Goal: Task Accomplishment & Management: Manage account settings

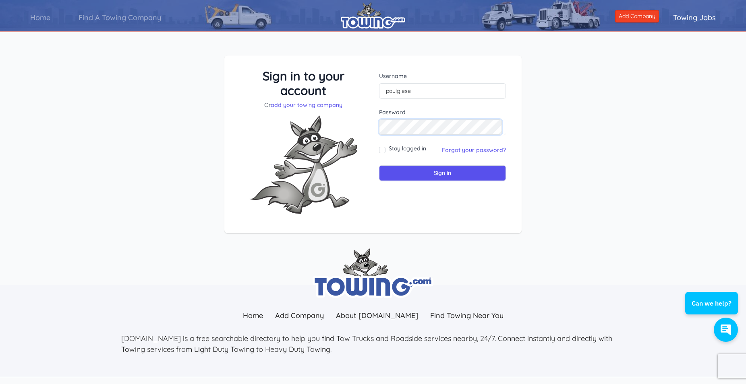
click at [379, 165] on input "Sign in" at bounding box center [442, 173] width 127 height 16
click at [403, 93] on input "text" at bounding box center [442, 90] width 127 height 15
type input "paulgiese"
click at [444, 174] on input "Sign in" at bounding box center [442, 173] width 127 height 16
click at [410, 91] on input "text" at bounding box center [442, 90] width 127 height 15
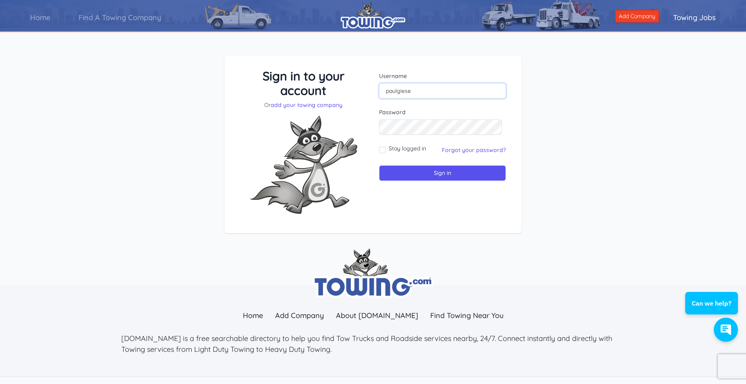
type input "paulgiese"
click at [379, 165] on input "Sign in" at bounding box center [442, 173] width 127 height 16
click at [409, 93] on input "text" at bounding box center [442, 90] width 127 height 15
type input "jimandrons@hotmail.com"
click at [436, 175] on input "Sign in" at bounding box center [442, 173] width 127 height 16
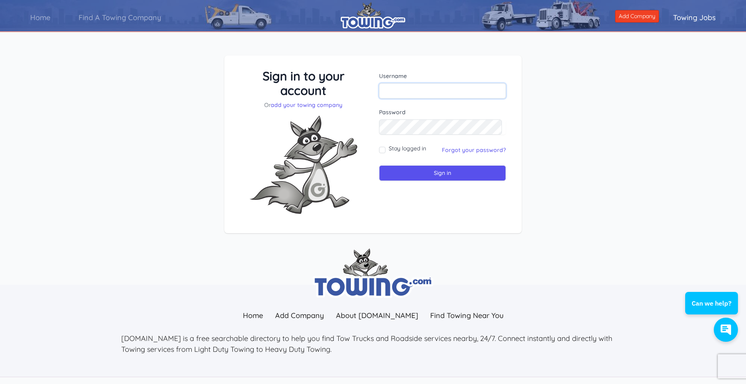
click at [398, 88] on input "text" at bounding box center [442, 90] width 127 height 15
type input "jimandrons@hotmail.com"
click at [433, 172] on input "Sign in" at bounding box center [442, 173] width 127 height 16
click at [468, 150] on link "Forgot your password?" at bounding box center [474, 150] width 64 height 7
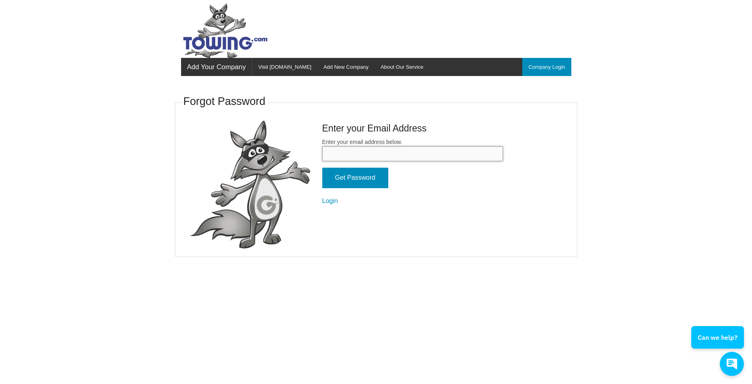
click at [346, 155] on input "Enter your email address below." at bounding box center [412, 154] width 181 height 15
type input "[EMAIL_ADDRESS][DOMAIN_NAME]"
click at [363, 175] on input "Get Password" at bounding box center [355, 178] width 66 height 21
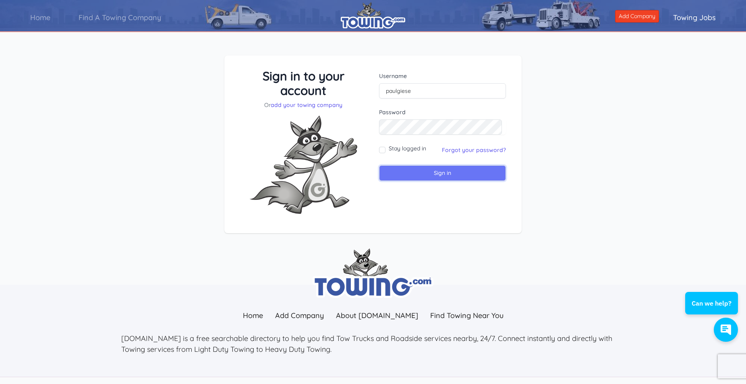
click at [423, 173] on input "Sign in" at bounding box center [442, 173] width 127 height 16
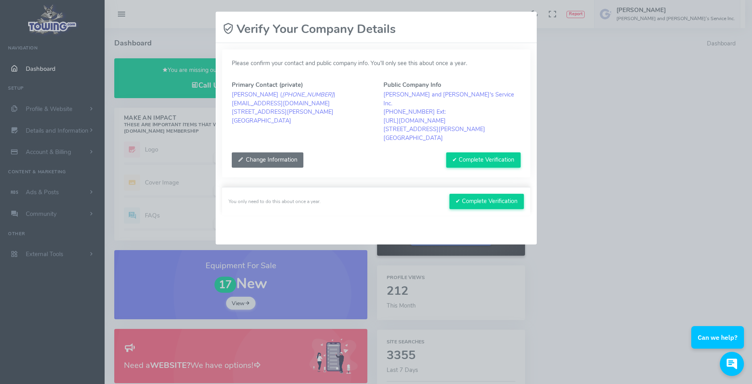
click at [280, 153] on button "Change Information" at bounding box center [268, 160] width 72 height 15
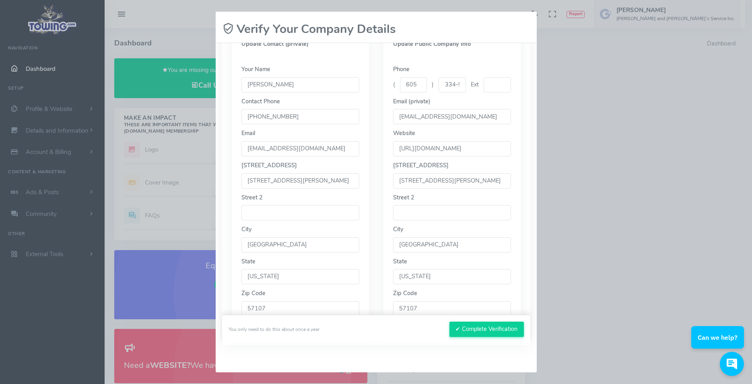
scroll to position [176, 0]
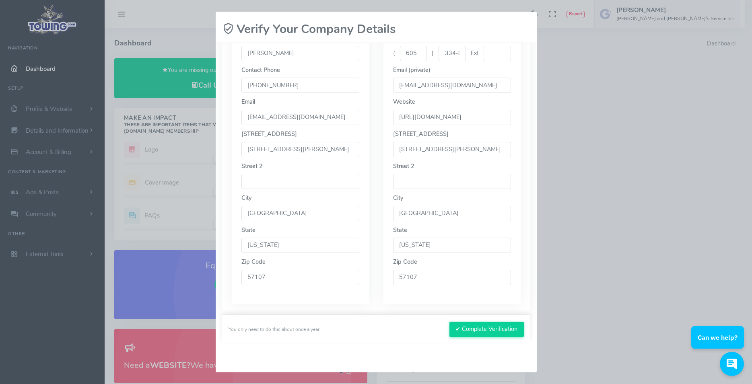
drag, startPoint x: 442, startPoint y: 140, endPoint x: 450, endPoint y: 138, distance: 7.8
click at [441, 142] on input "3424 W Runge PlACE" at bounding box center [452, 149] width 118 height 15
drag, startPoint x: 466, startPoint y: 141, endPoint x: 421, endPoint y: 141, distance: 45.1
click at [421, 142] on input "3424 W Runge PlACE" at bounding box center [452, 149] width 118 height 15
drag, startPoint x: 471, startPoint y: 142, endPoint x: 413, endPoint y: 142, distance: 58.4
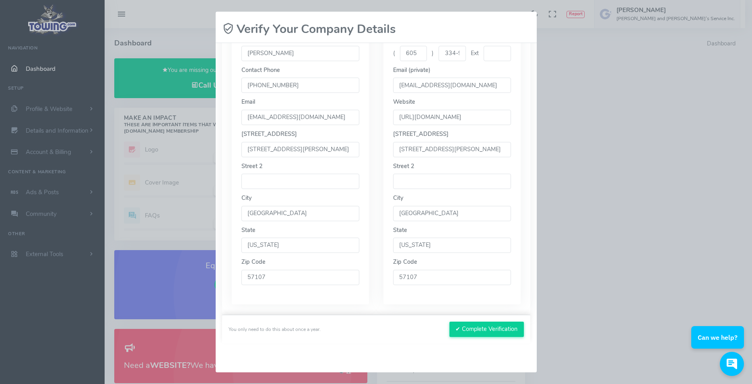
click at [413, 142] on input "3424 W Runge PlACE" at bounding box center [452, 149] width 118 height 15
type input "3424 W. Runge Pl."
drag, startPoint x: 487, startPoint y: 326, endPoint x: 482, endPoint y: 316, distance: 12.1
click at [487, 326] on button "✔ Complete Verification" at bounding box center [487, 329] width 74 height 15
click at [477, 329] on button "✔ Complete Verification" at bounding box center [487, 329] width 74 height 15
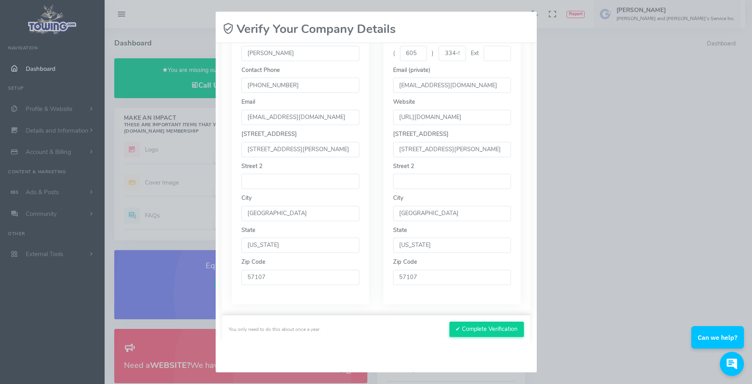
scroll to position [0, 0]
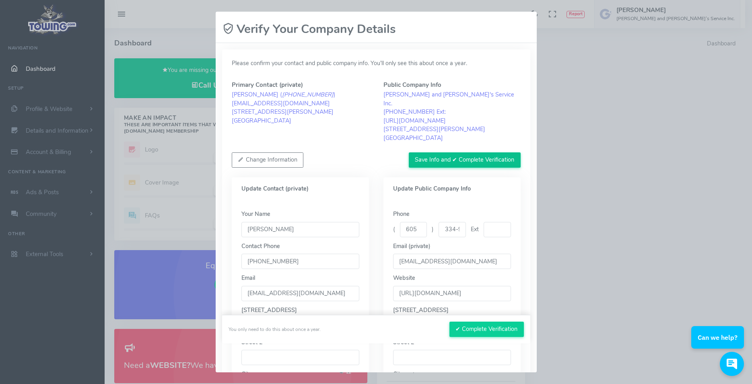
click at [450, 153] on button "Save Info and ✔ Complete Verification" at bounding box center [465, 160] width 112 height 15
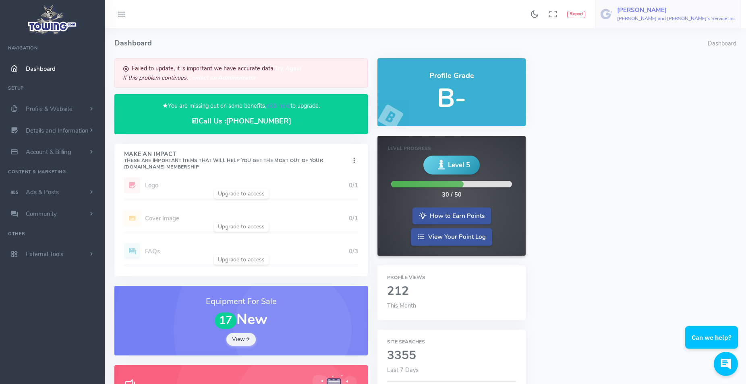
click at [694, 11] on h5 "[PERSON_NAME]" at bounding box center [676, 10] width 119 height 6
click at [702, 49] on span "Account Settings" at bounding box center [703, 49] width 44 height 8
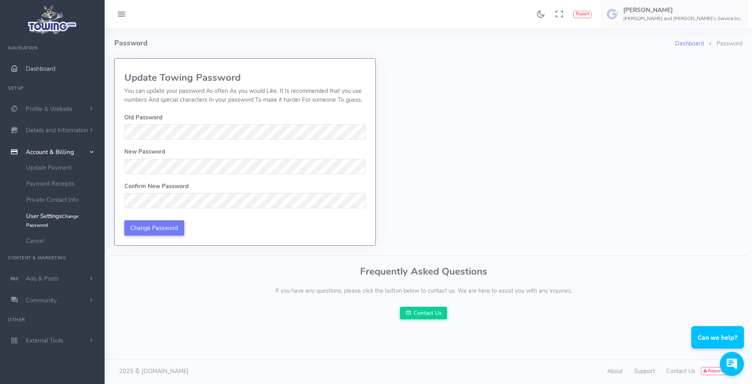
drag, startPoint x: 48, startPoint y: 68, endPoint x: 92, endPoint y: 69, distance: 44.3
click at [48, 68] on span "Dashboard" at bounding box center [41, 69] width 30 height 8
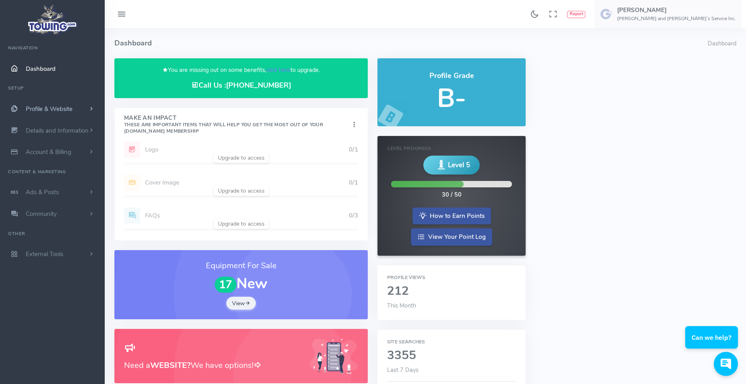
click at [48, 108] on span "Profile & Website" at bounding box center [49, 109] width 47 height 8
click at [64, 259] on span "Details and Information" at bounding box center [57, 260] width 63 height 8
click at [55, 245] on span "Account & Billing" at bounding box center [48, 246] width 45 height 8
click at [50, 151] on span "Account & Billing" at bounding box center [48, 152] width 45 height 8
click at [13, 86] on ul "Navigation Dashboard Setup Profile & Website Homepage Content Service List - Wh…" at bounding box center [52, 152] width 105 height 226
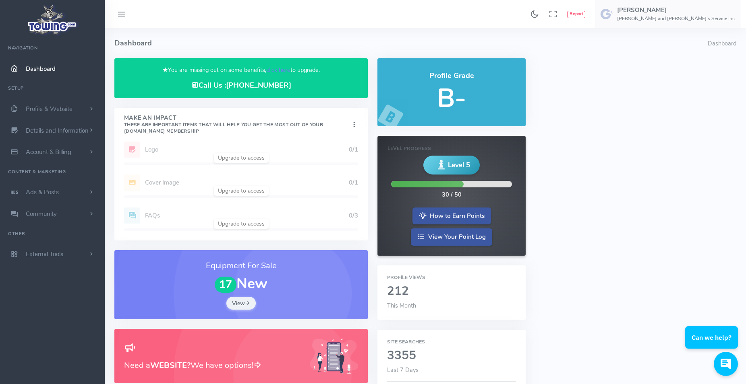
click at [41, 66] on span "Dashboard" at bounding box center [41, 69] width 30 height 8
click at [122, 11] on icon at bounding box center [122, 14] width 10 height 13
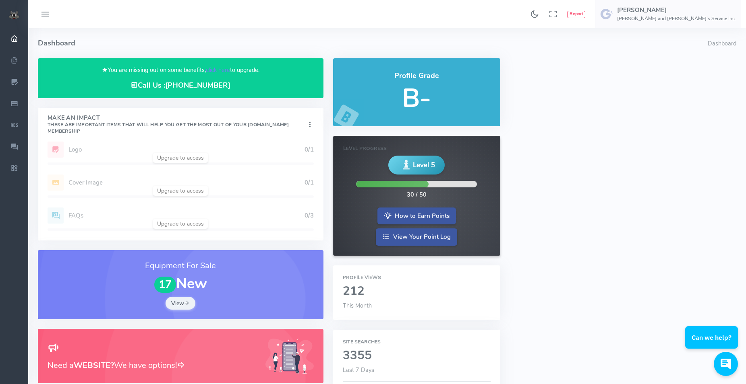
click at [46, 12] on icon at bounding box center [45, 14] width 10 height 13
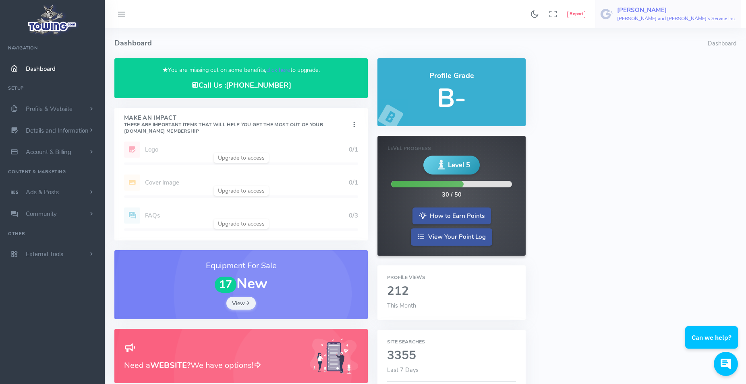
click at [694, 11] on h5 "[PERSON_NAME]" at bounding box center [676, 10] width 119 height 6
click at [698, 51] on span "Account Settings" at bounding box center [703, 49] width 44 height 8
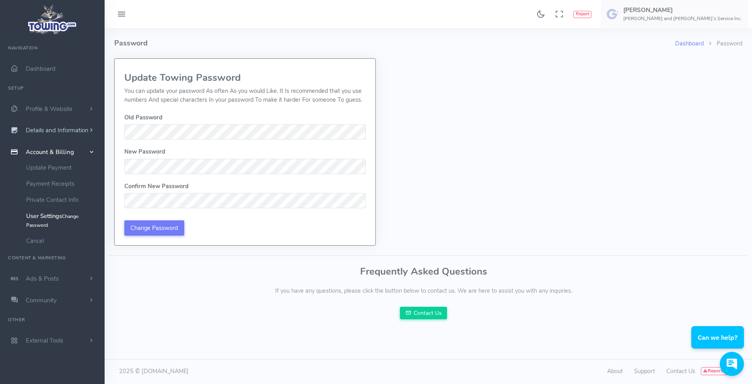
click at [50, 129] on span "Details and Information" at bounding box center [57, 131] width 63 height 8
click at [46, 146] on link "Logo & Banner" at bounding box center [62, 146] width 85 height 16
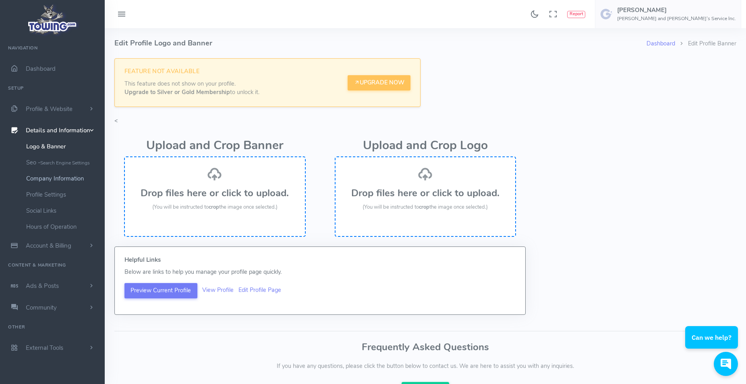
click at [43, 176] on link "Company Information" at bounding box center [62, 179] width 85 height 16
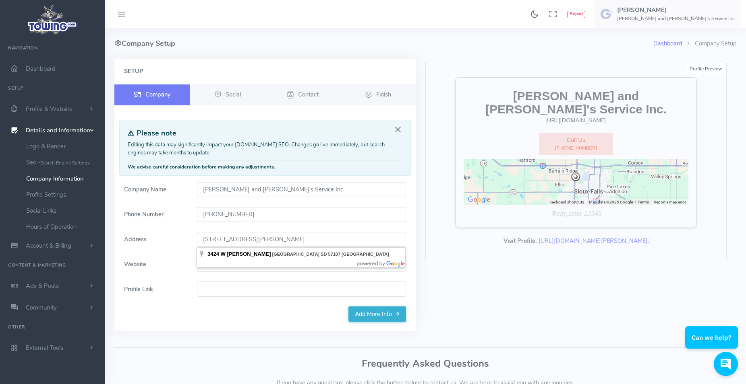
drag, startPoint x: 260, startPoint y: 240, endPoint x: 246, endPoint y: 241, distance: 15.0
click at [242, 241] on input "[STREET_ADDRESS][PERSON_NAME]" at bounding box center [301, 239] width 209 height 15
type input "[STREET_ADDRESS][PERSON_NAME]"
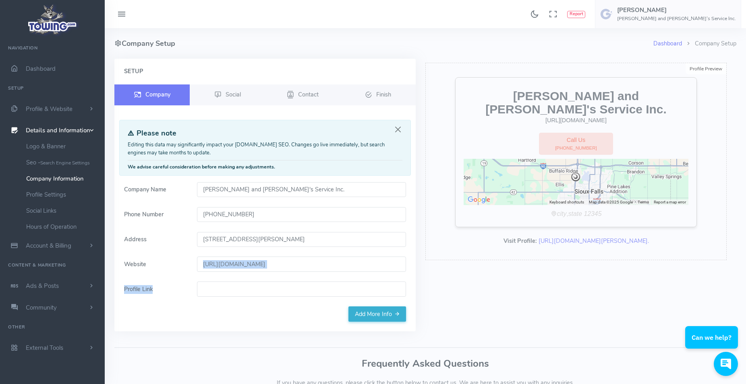
click at [529, 294] on div "Profile Preview Edit [PERSON_NAME] and [PERSON_NAME]'s Service Inc. [URL][DOMAI…" at bounding box center [575, 200] width 311 height 283
click at [379, 313] on link "Add More Info" at bounding box center [377, 314] width 58 height 15
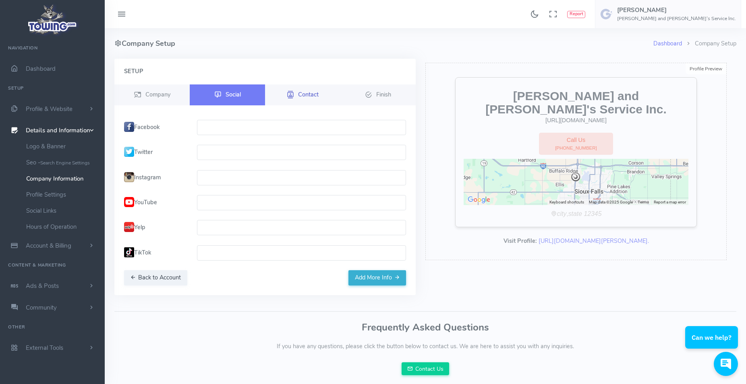
click at [310, 91] on span "Contact" at bounding box center [308, 94] width 21 height 8
click at [303, 92] on span "Contact" at bounding box center [308, 94] width 21 height 8
click at [386, 92] on span "Finish" at bounding box center [383, 94] width 15 height 8
click at [372, 281] on button "Add More Info" at bounding box center [377, 278] width 58 height 15
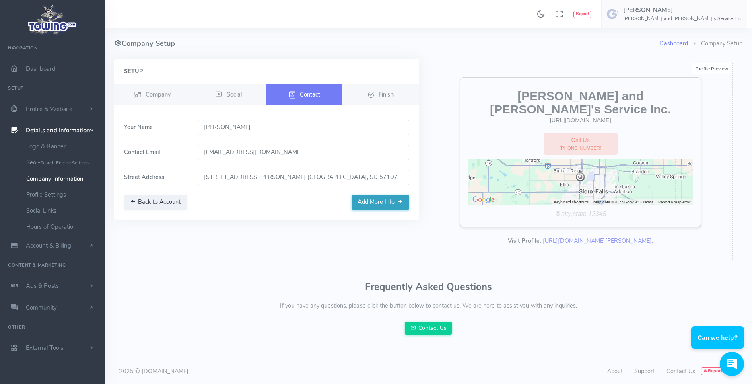
click at [382, 199] on button "Add More Info" at bounding box center [381, 202] width 58 height 15
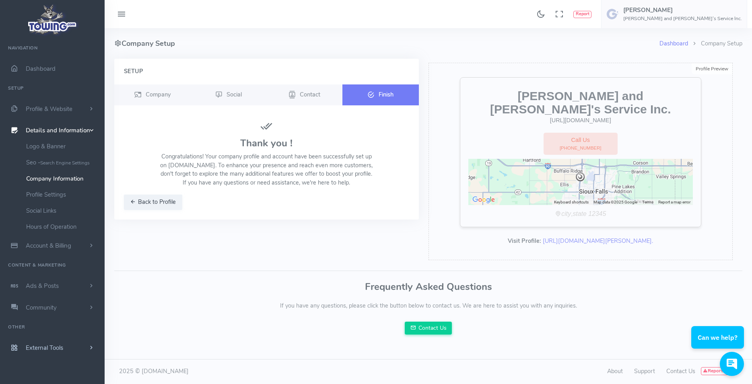
click at [53, 349] on span "External Tools" at bounding box center [44, 348] width 37 height 8
click at [41, 212] on span "Community" at bounding box center [41, 214] width 31 height 8
